Goal: Navigation & Orientation: Find specific page/section

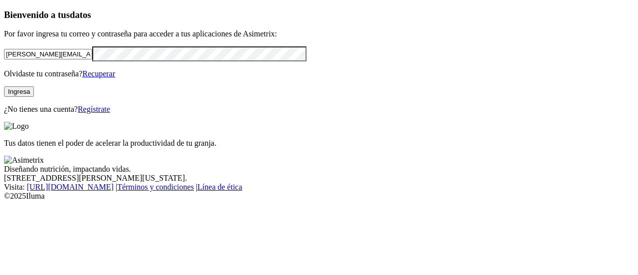
drag, startPoint x: 120, startPoint y: 67, endPoint x: 0, endPoint y: 58, distance: 120.1
click at [4, 58] on div "Bienvenido a tus datos Por favor ingresa tu correo y contraseña para acceder a …" at bounding box center [319, 61] width 631 height 104
paste input "[PERSON_NAME].[PERSON_NAME]"
click at [4, 68] on div "Bienvenido a tus datos Por favor ingresa tu correo y contraseña para acceder a …" at bounding box center [319, 61] width 631 height 104
click at [92, 59] on input "[PERSON_NAME][EMAIL_ADDRESS][PERSON_NAME][DOMAIN_NAME]" at bounding box center [48, 54] width 88 height 10
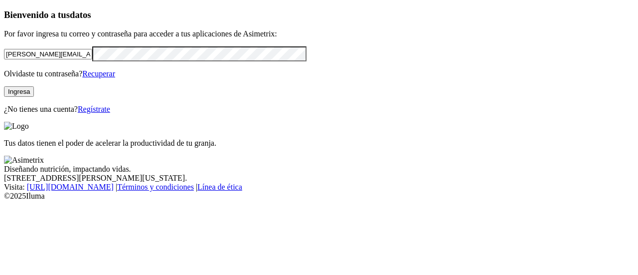
type input "[PERSON_NAME][EMAIL_ADDRESS][PERSON_NAME][DOMAIN_NAME]"
click at [34, 97] on button "Ingresa" at bounding box center [19, 91] width 30 height 10
